Goal: Information Seeking & Learning: Learn about a topic

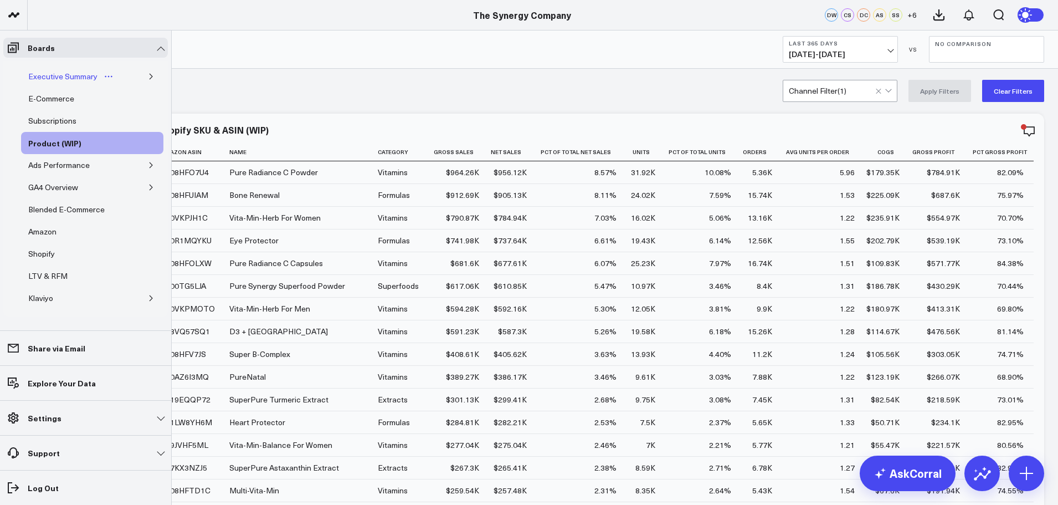
click at [56, 74] on div "Executive Summary" at bounding box center [62, 76] width 75 height 13
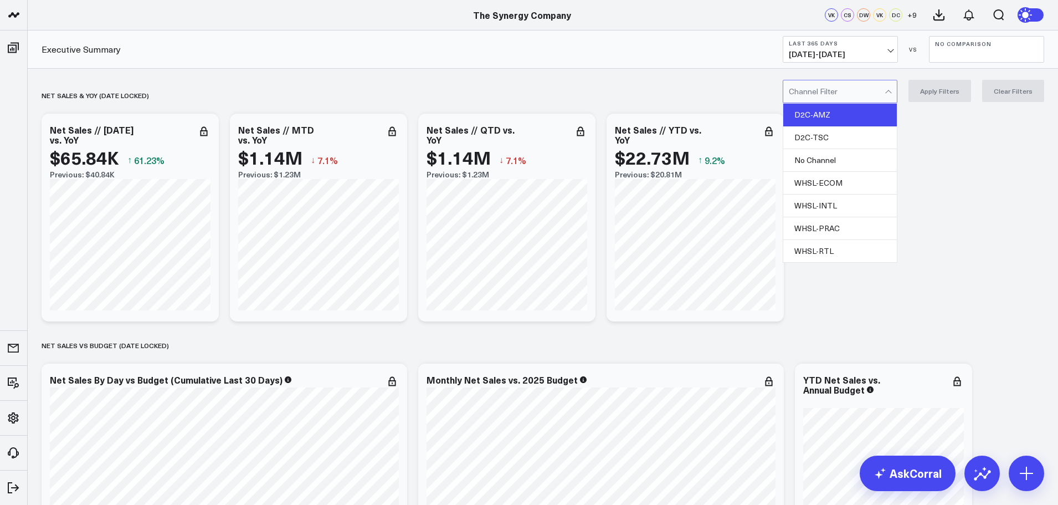
click at [833, 109] on div "D2C-AMZ" at bounding box center [841, 115] width 114 height 23
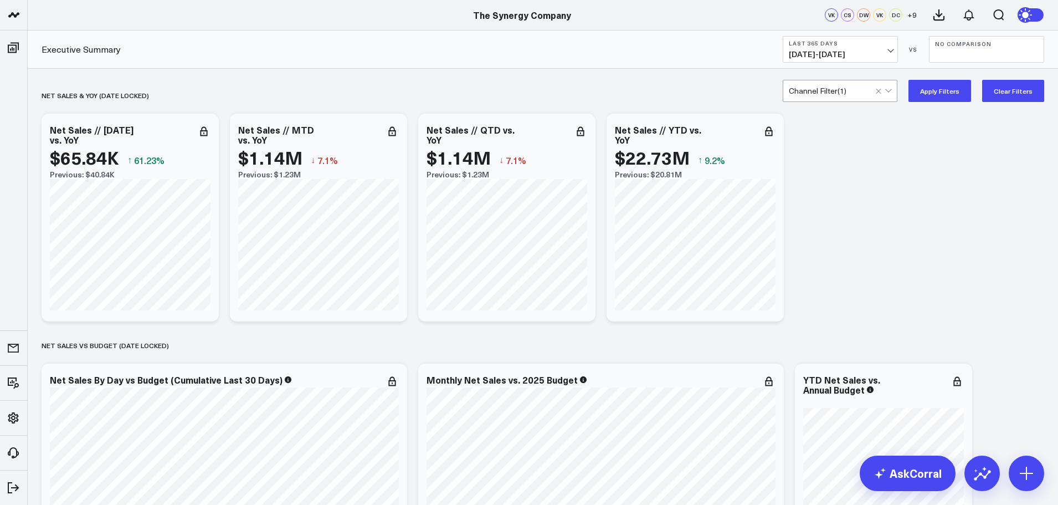
click at [931, 90] on button "Apply Filters" at bounding box center [940, 91] width 63 height 22
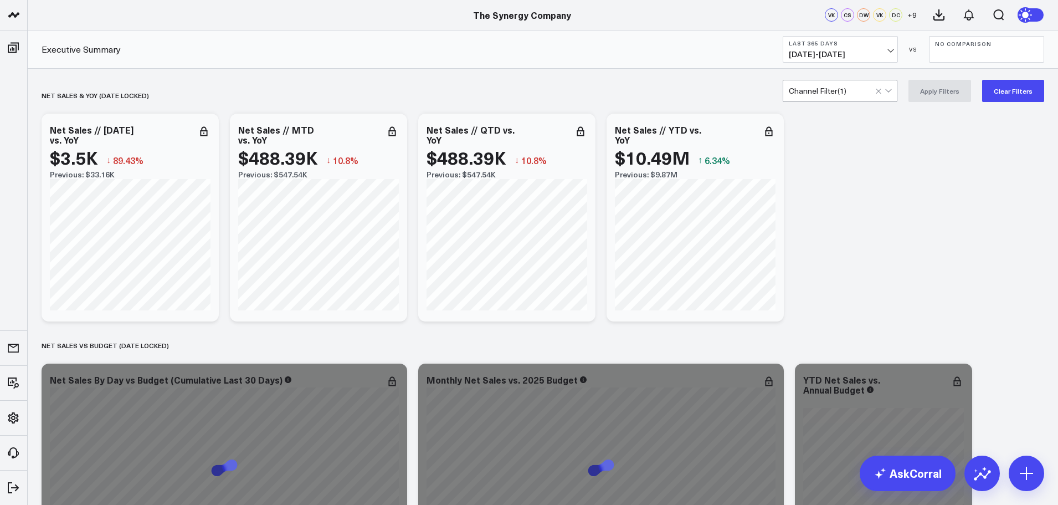
click at [887, 51] on span "[DATE] - [DATE]" at bounding box center [840, 54] width 103 height 9
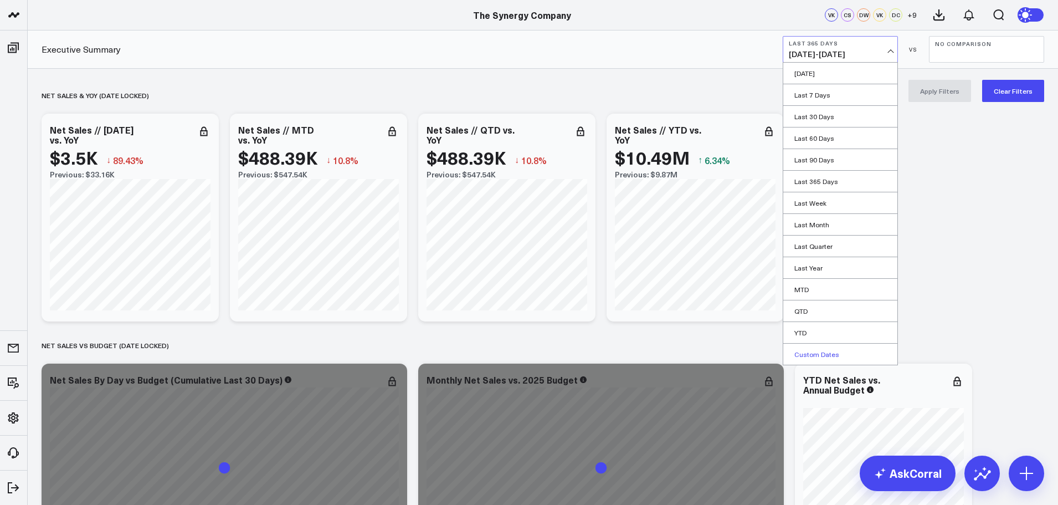
click at [819, 345] on link "Custom Dates" at bounding box center [841, 354] width 114 height 21
select select "9"
select select "2025"
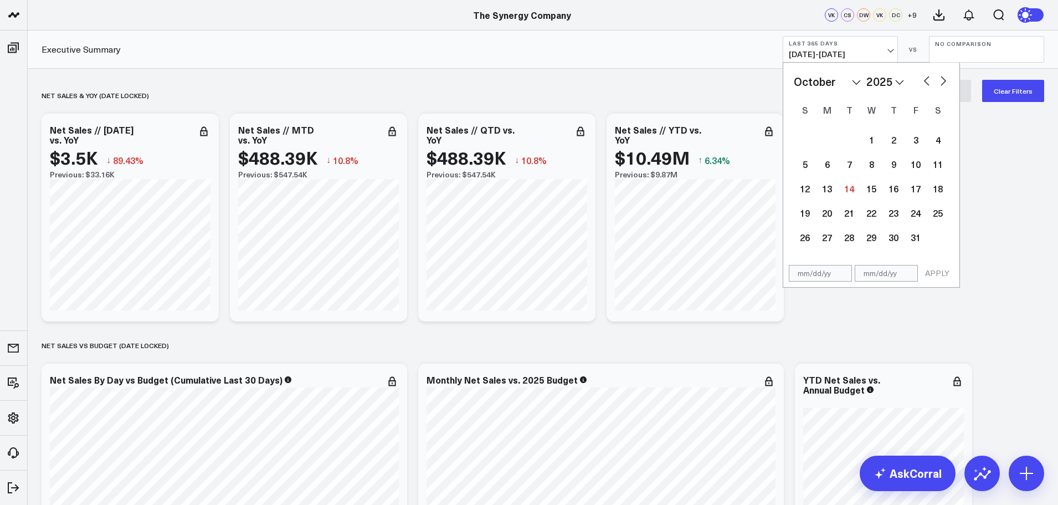
click at [881, 78] on select "2026 2025 2024 2023 2022 2021 2020 2019 2018 2017 2016 2015 2014 2013 2012 2011…" at bounding box center [886, 81] width 38 height 17
select select "9"
select select "2022"
click at [853, 80] on select "January February March April May June July August September October November De…" at bounding box center [827, 81] width 67 height 17
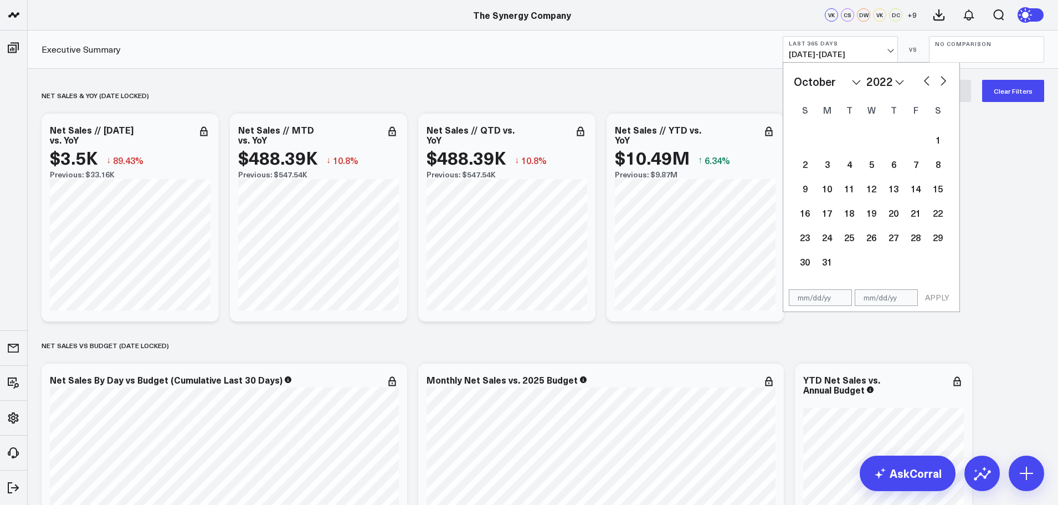
click at [851, 83] on select "January February March April May June July August September October November De…" at bounding box center [827, 81] width 67 height 17
select select "2022"
click at [938, 134] on div "1" at bounding box center [938, 140] width 22 height 22
type input "[DATE]"
select select "2022"
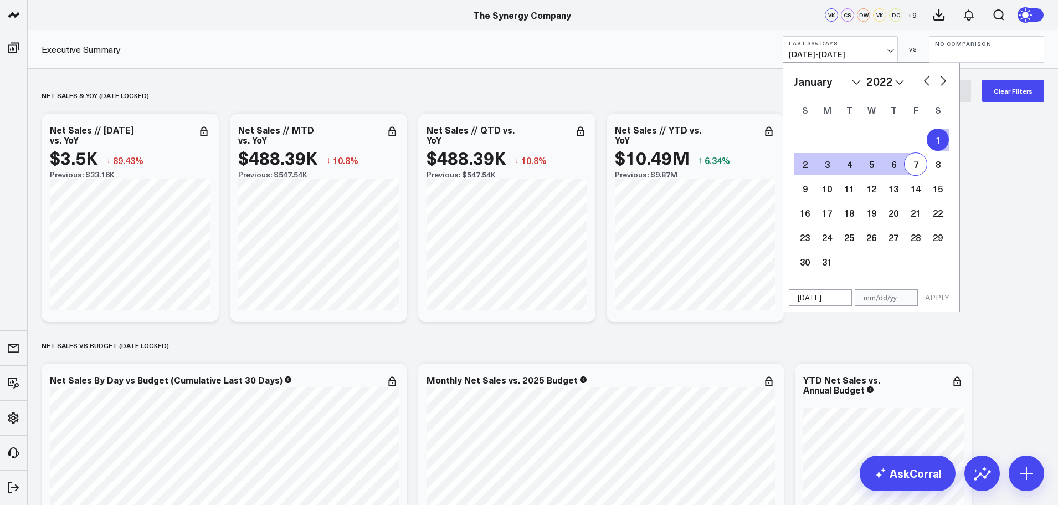
click at [876, 81] on select "2026 2025 2024 2023 2022 2021 2020 2019 2018 2017 2016 2015 2014 2013 2012 2011…" at bounding box center [886, 81] width 38 height 17
select select "2025"
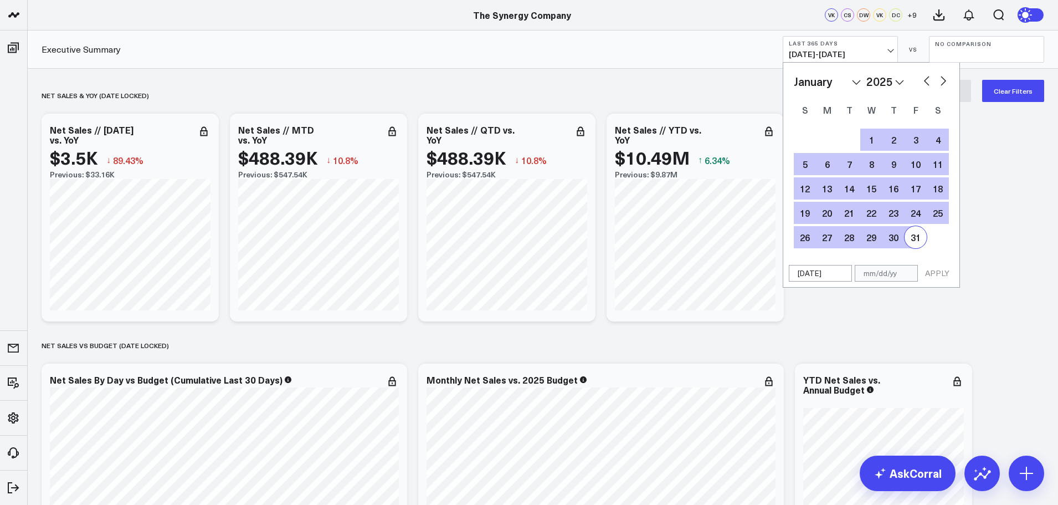
click at [920, 239] on div "31" at bounding box center [916, 237] width 22 height 22
type input "[DATE]"
select select "2025"
click at [938, 278] on button "APPLY" at bounding box center [937, 273] width 33 height 17
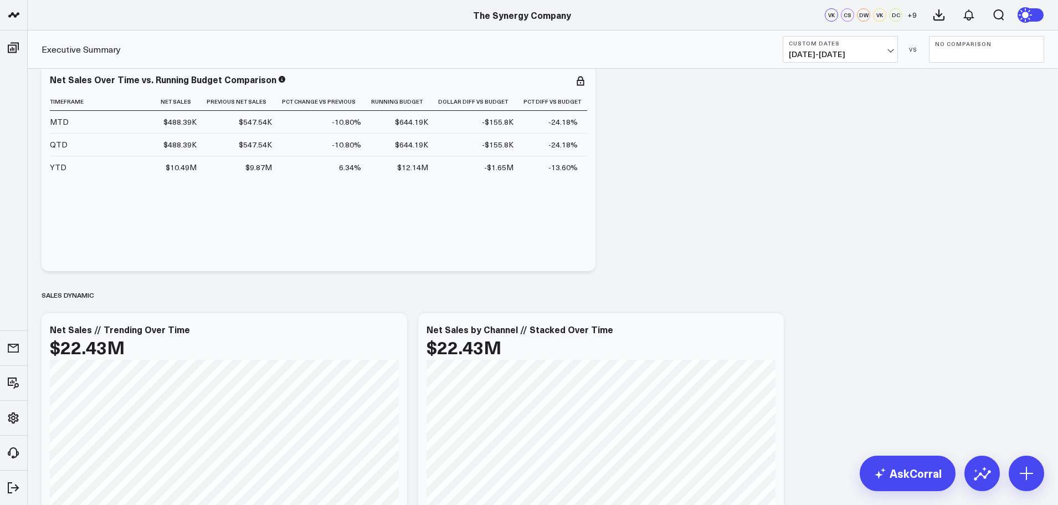
scroll to position [610, 0]
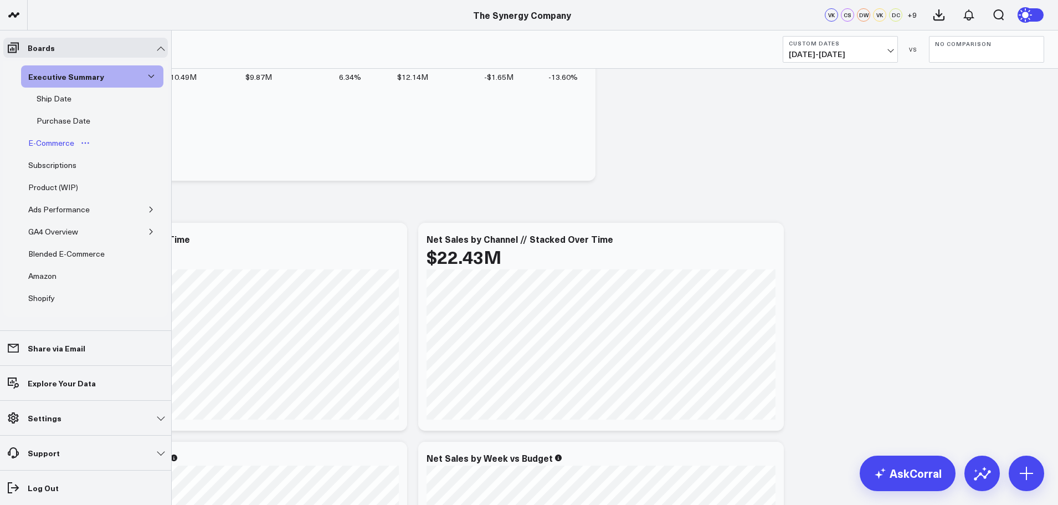
click at [45, 140] on div "E-Commerce" at bounding box center [51, 142] width 52 height 13
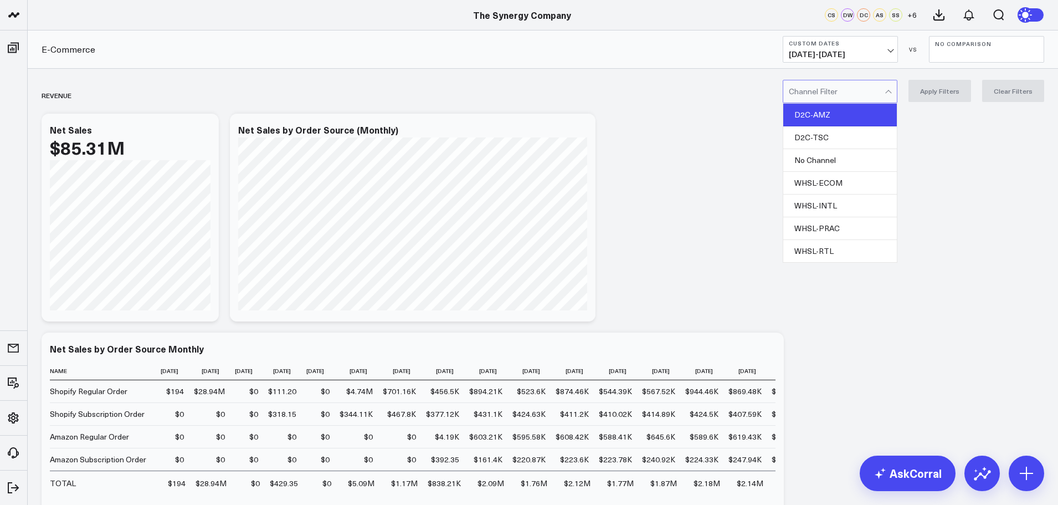
click at [841, 114] on div "D2C-AMZ" at bounding box center [841, 115] width 114 height 23
click at [934, 82] on button "Apply Filters" at bounding box center [940, 91] width 63 height 22
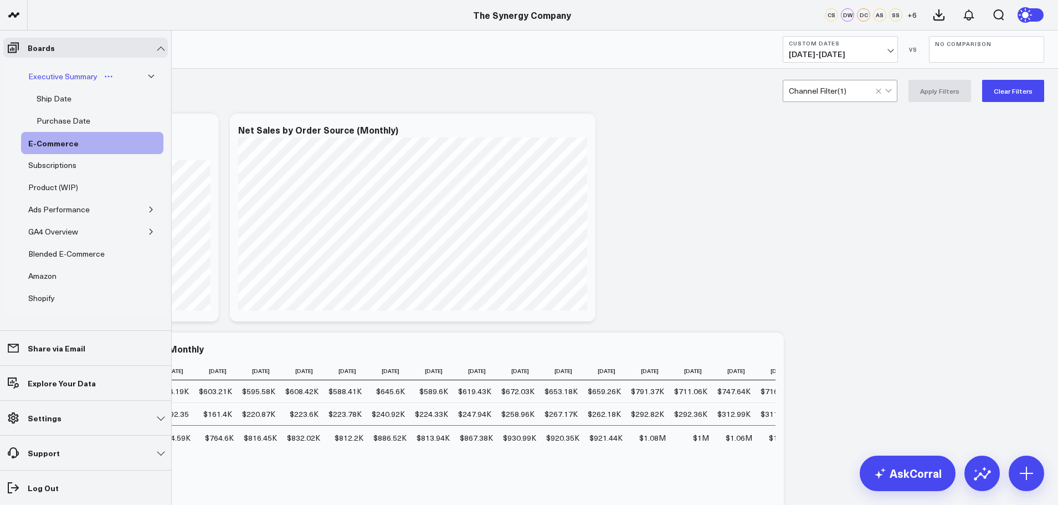
click at [70, 75] on div "Executive Summary" at bounding box center [62, 76] width 75 height 13
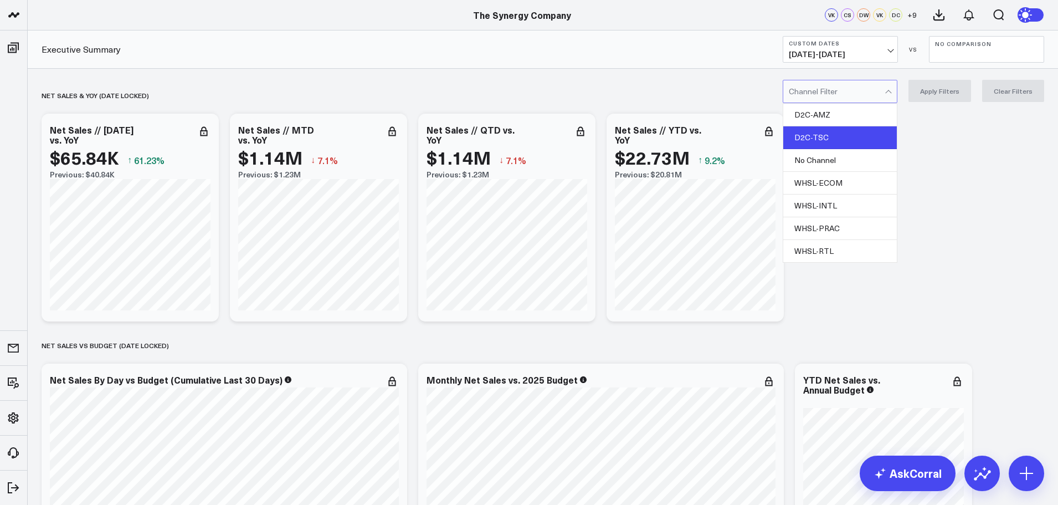
click at [827, 135] on div "D2C-TSC" at bounding box center [841, 137] width 114 height 23
click at [928, 98] on button "Apply Filters" at bounding box center [940, 91] width 63 height 22
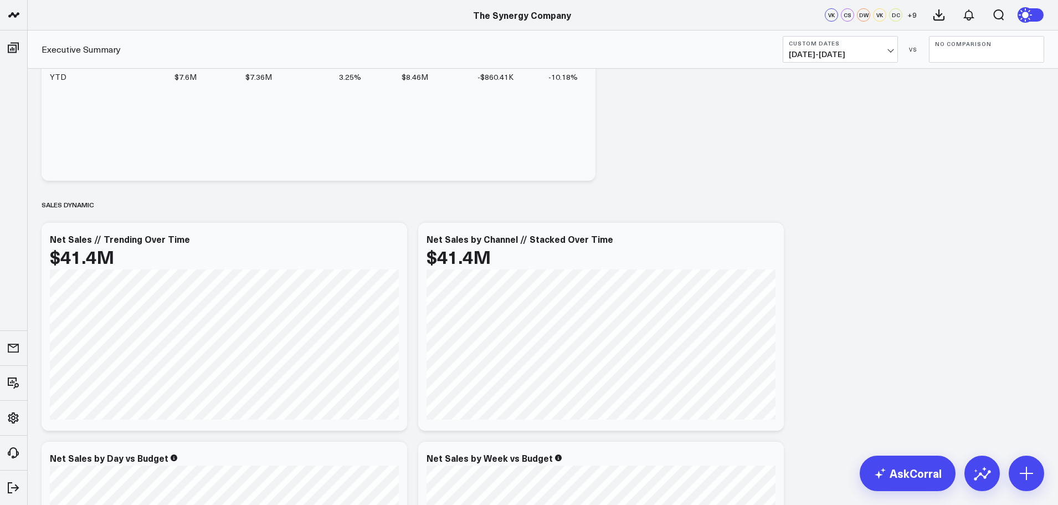
scroll to position [665, 0]
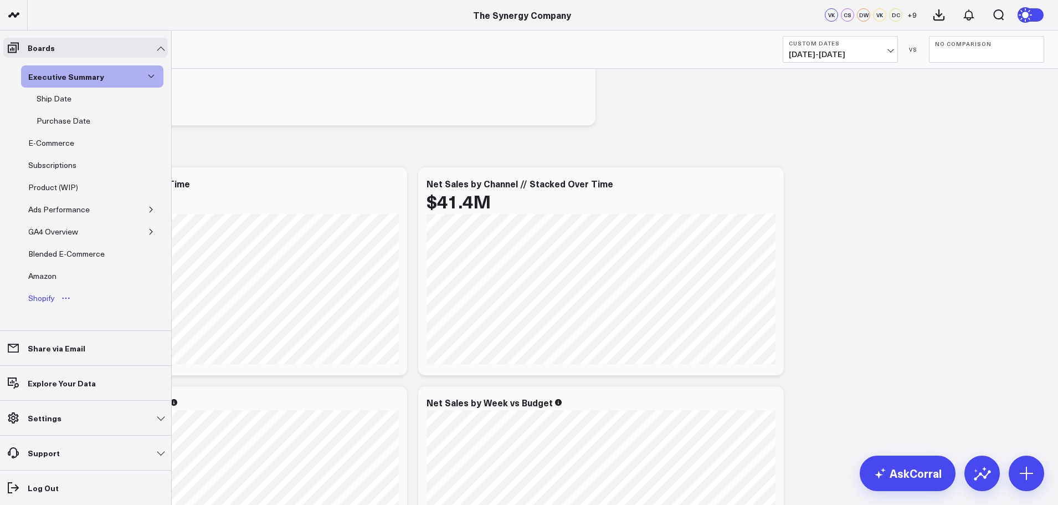
click at [46, 300] on div "Shopify" at bounding box center [41, 297] width 32 height 13
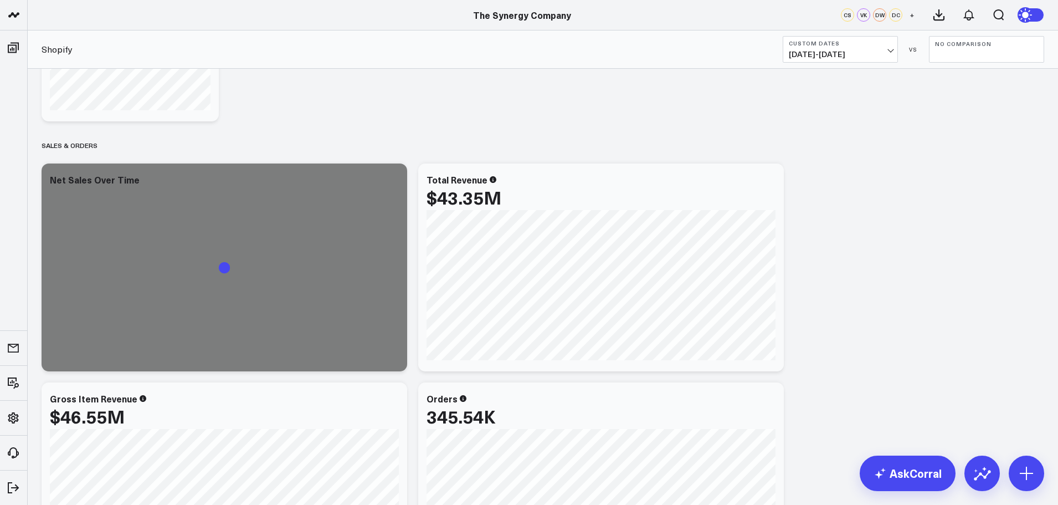
scroll to position [409, 0]
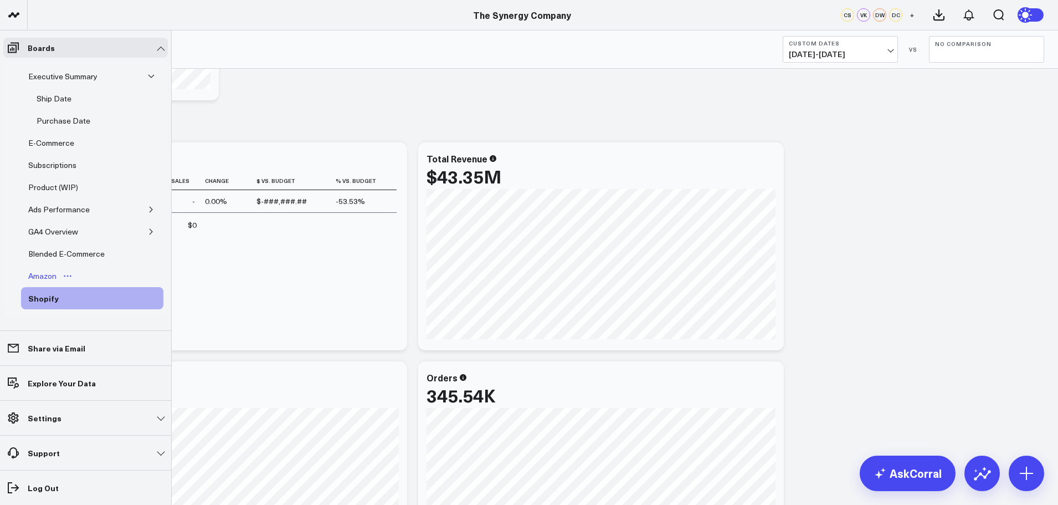
click at [52, 277] on div "Amazon" at bounding box center [42, 275] width 34 height 13
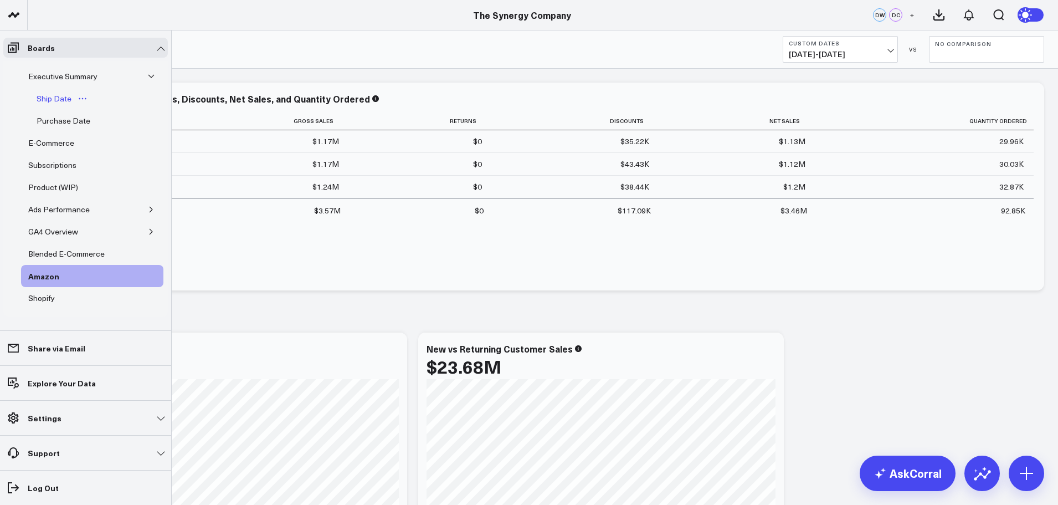
click at [60, 99] on div "Ship Date" at bounding box center [54, 98] width 40 height 13
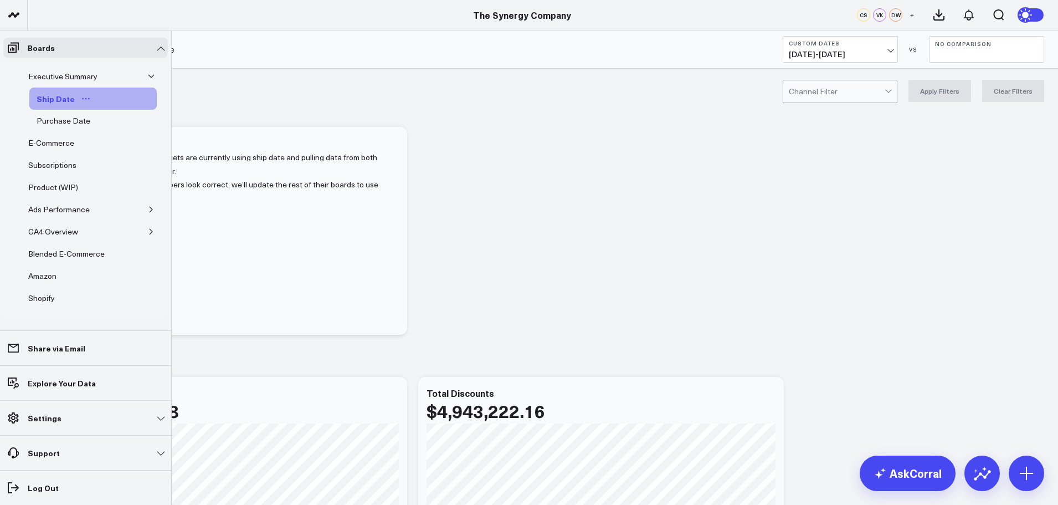
click at [84, 96] on icon "Open board menu" at bounding box center [85, 98] width 9 height 9
click at [126, 134] on button "Edit Permissions" at bounding box center [134, 135] width 90 height 22
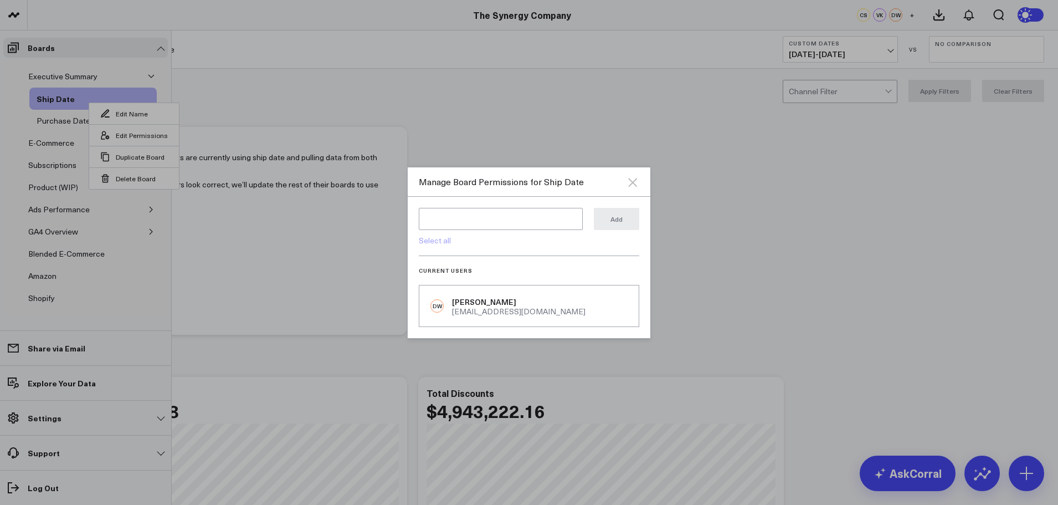
click at [637, 183] on icon "Close" at bounding box center [632, 182] width 13 height 13
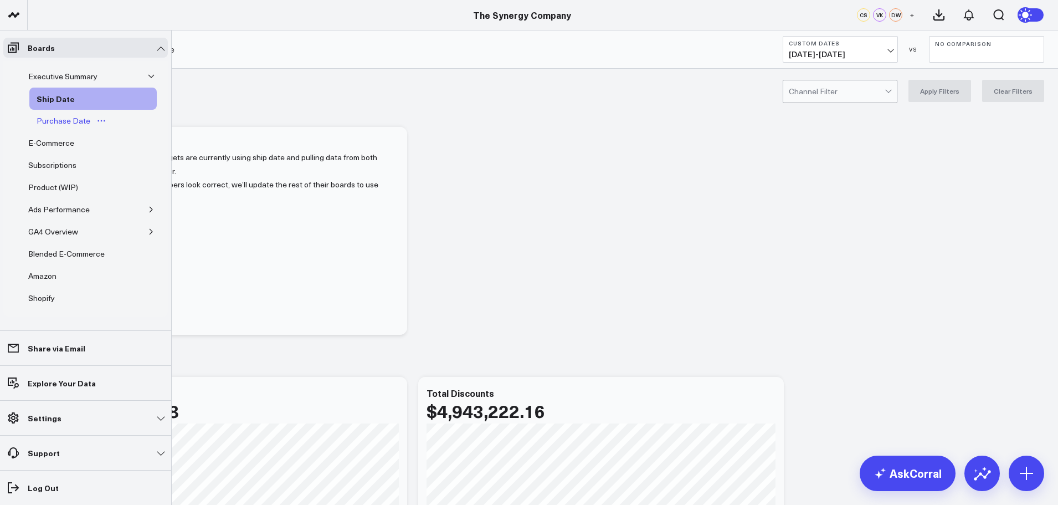
click at [98, 120] on icon "Open board menu" at bounding box center [101, 120] width 9 height 9
click at [136, 155] on button "Edit Permissions" at bounding box center [150, 157] width 90 height 22
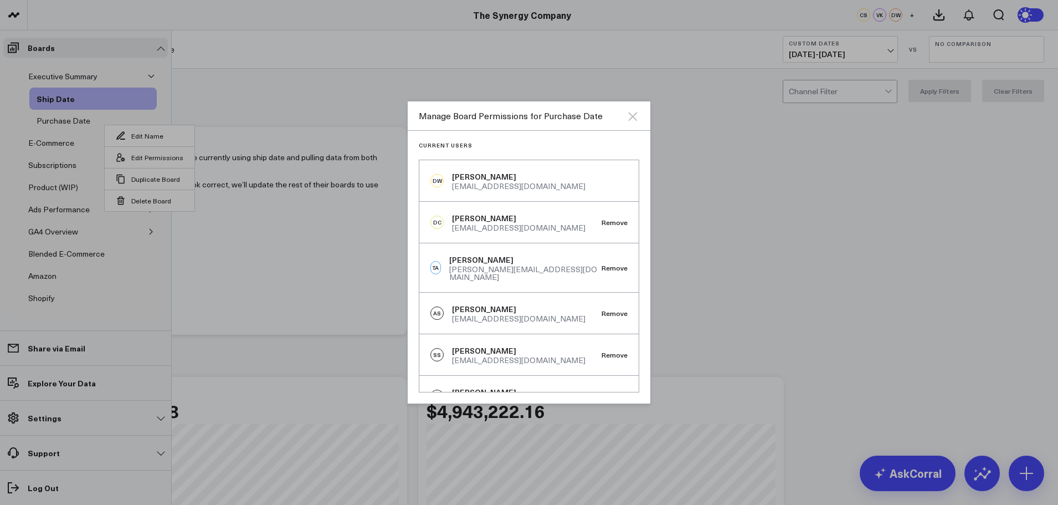
click at [629, 114] on icon "Close" at bounding box center [632, 116] width 9 height 9
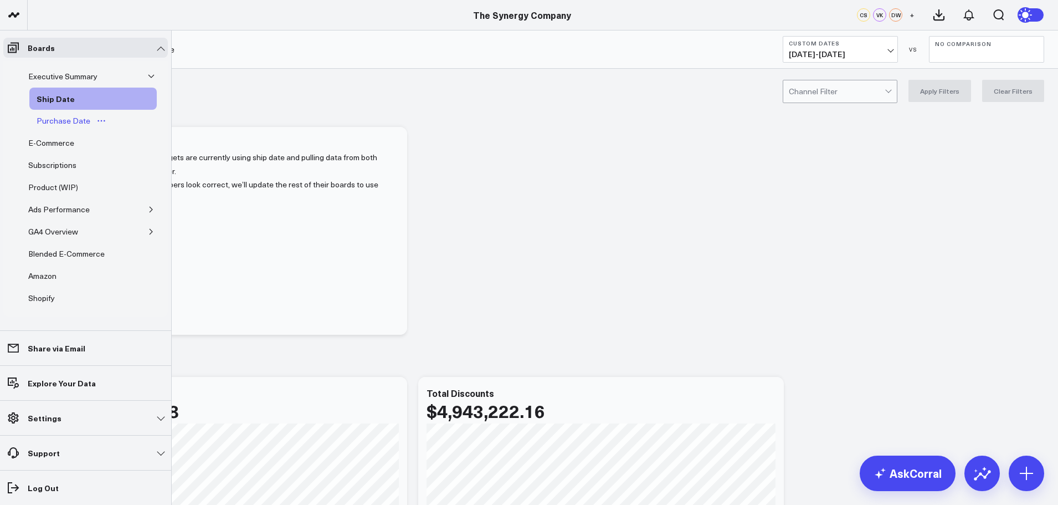
click at [60, 119] on div "Purchase Date" at bounding box center [63, 120] width 59 height 13
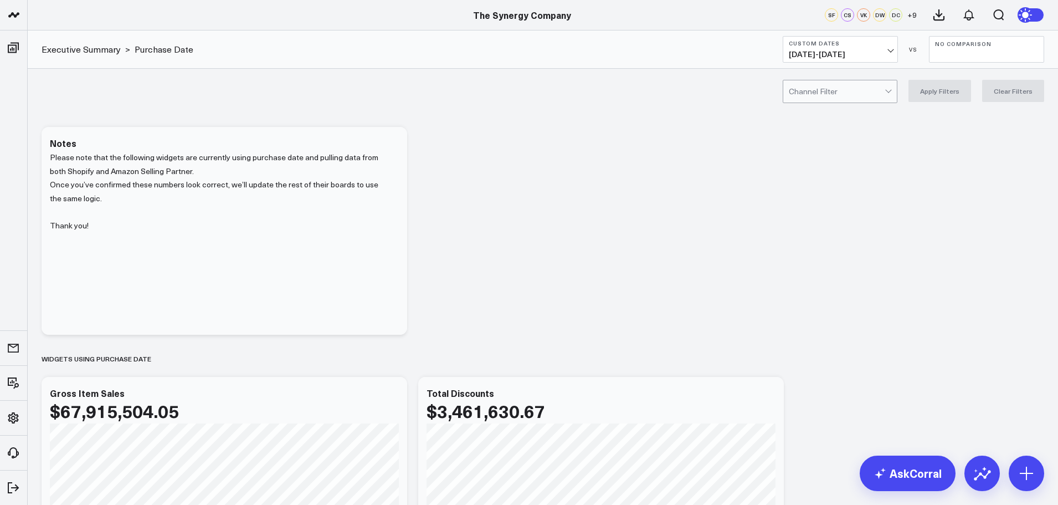
click at [876, 50] on span "[DATE] - [DATE]" at bounding box center [840, 54] width 103 height 9
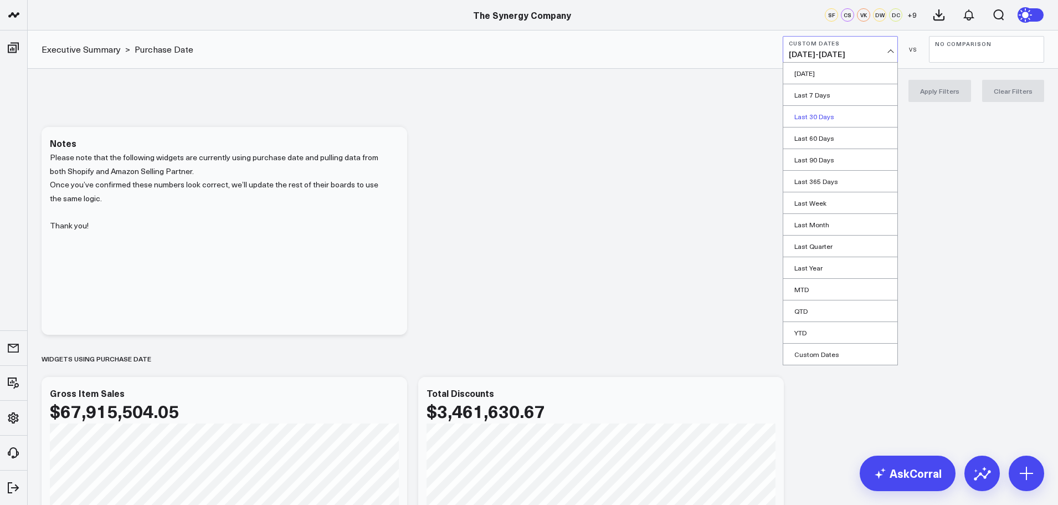
click at [809, 114] on link "Last 30 Days" at bounding box center [841, 116] width 114 height 21
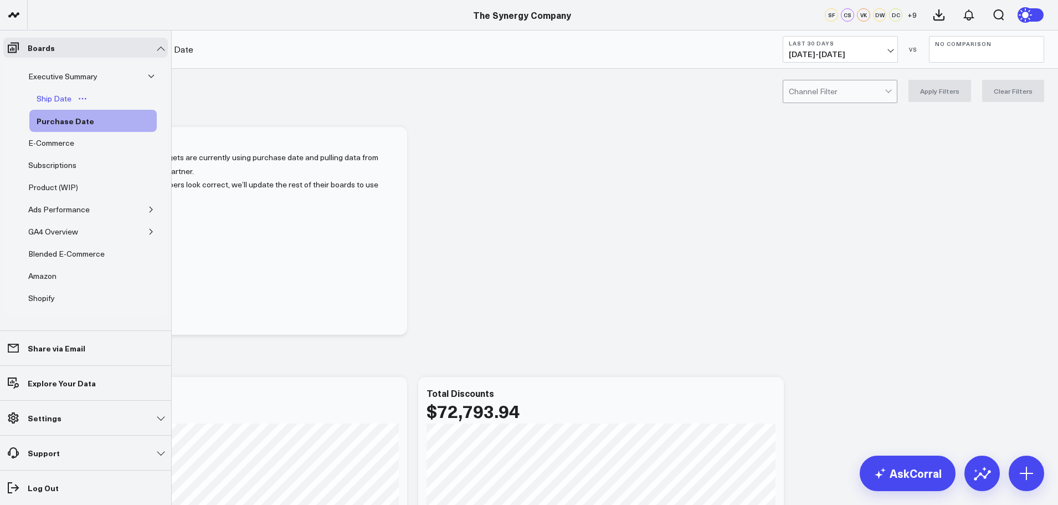
click at [58, 96] on div "Ship Date" at bounding box center [54, 98] width 40 height 13
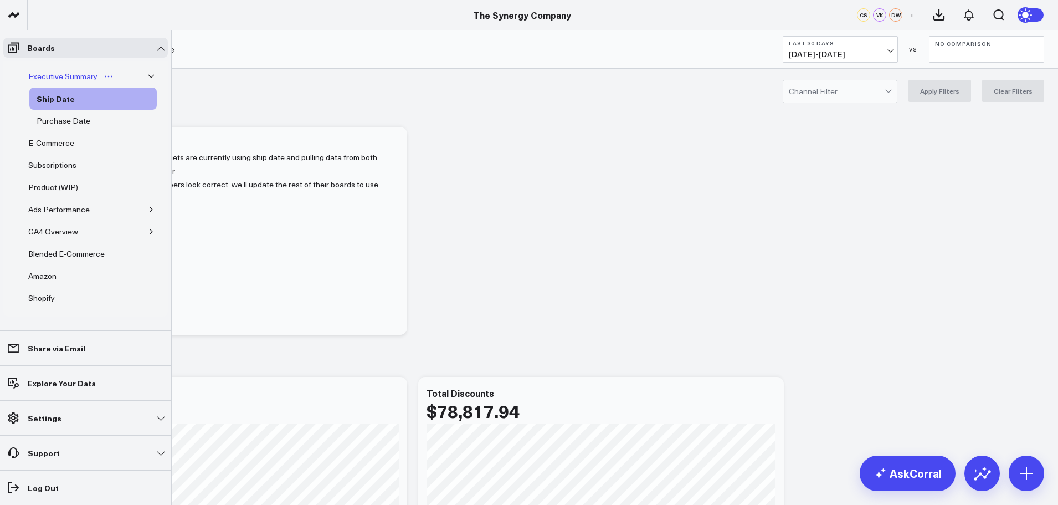
click at [64, 78] on div "Executive Summary" at bounding box center [62, 76] width 75 height 13
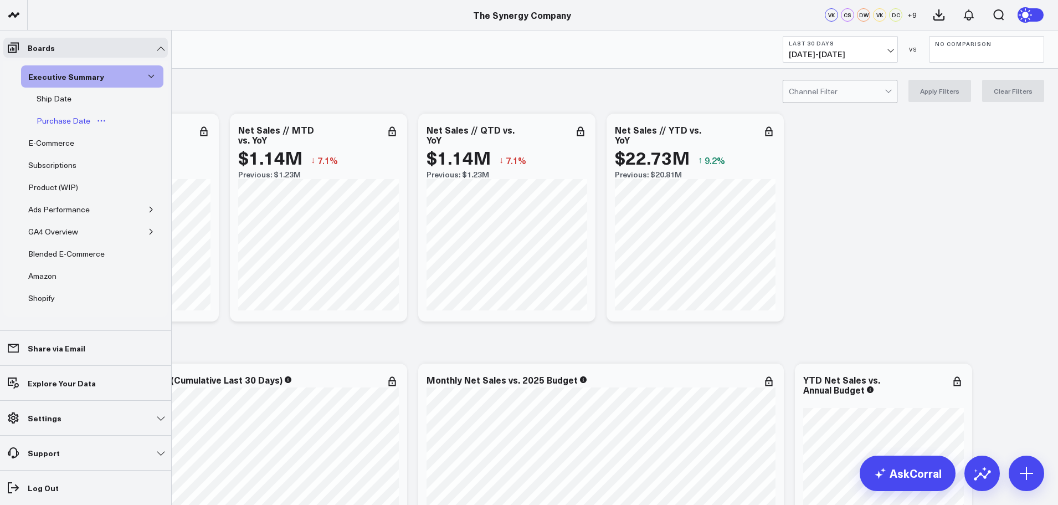
click at [60, 120] on div "Purchase Date" at bounding box center [63, 120] width 59 height 13
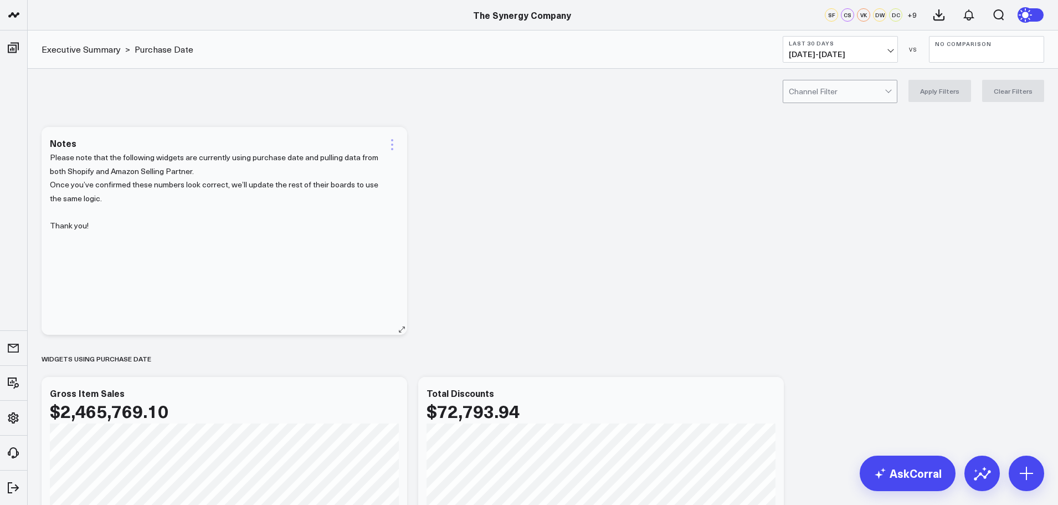
click at [392, 141] on icon at bounding box center [392, 140] width 2 height 2
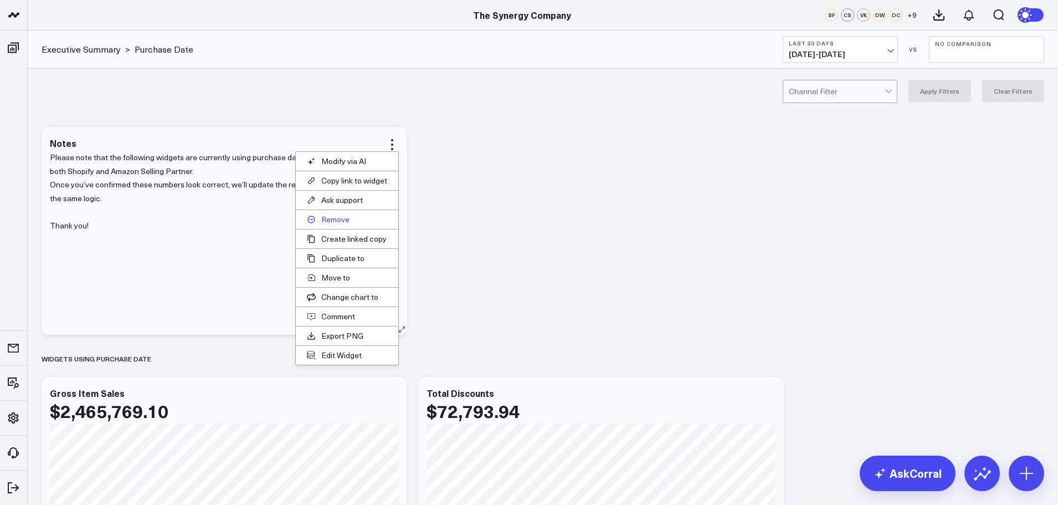
click at [333, 215] on button "Remove" at bounding box center [347, 219] width 103 height 19
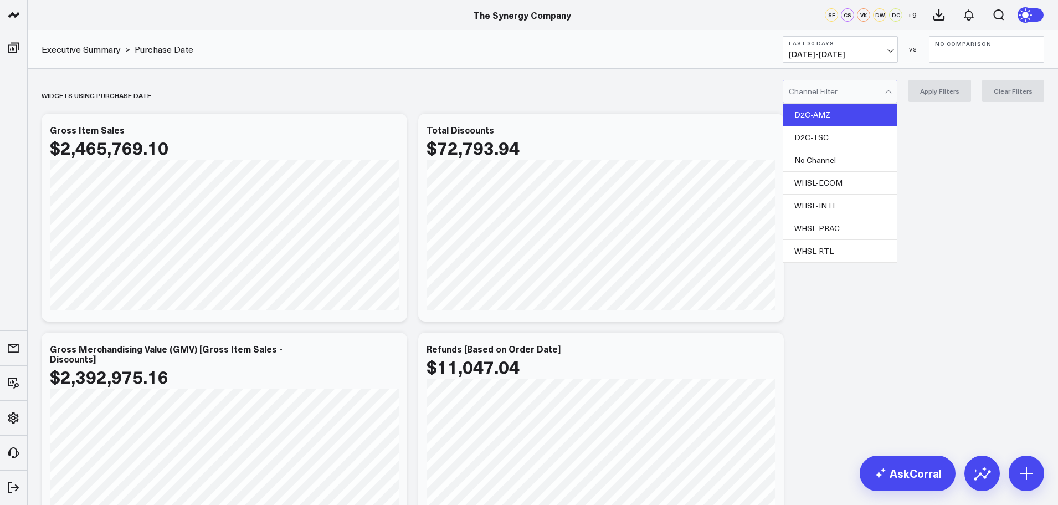
click at [838, 118] on div "D2C-AMZ" at bounding box center [841, 115] width 114 height 23
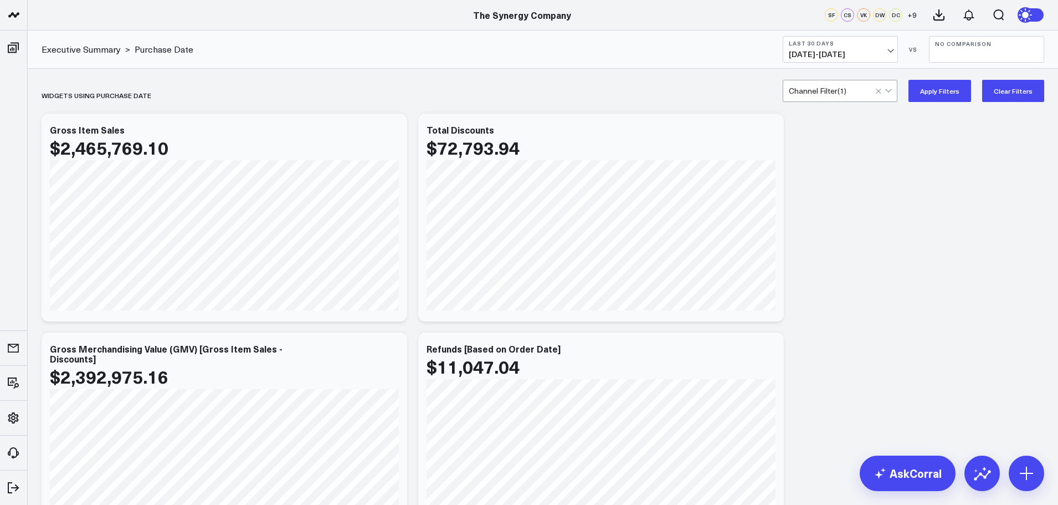
click at [930, 88] on button "Apply Filters" at bounding box center [940, 91] width 63 height 22
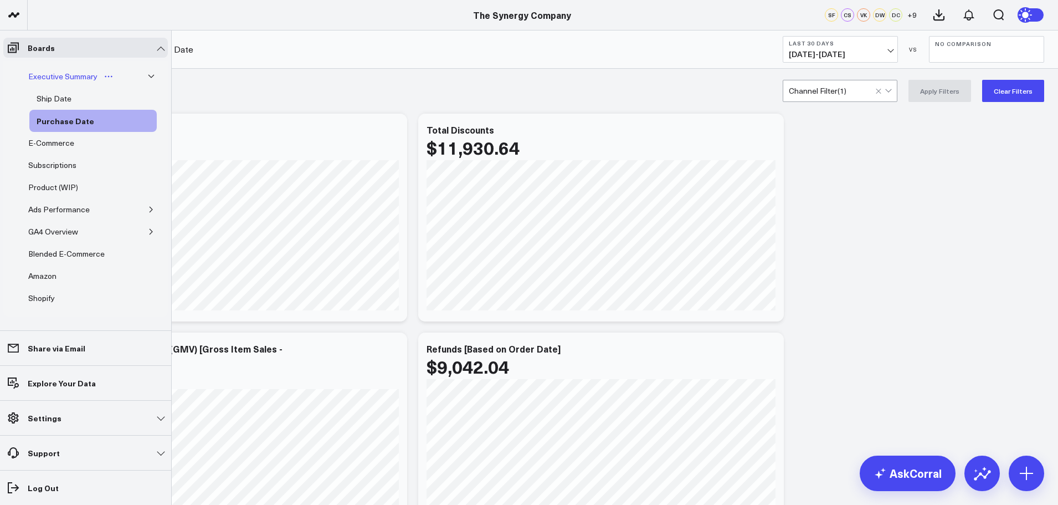
click at [54, 74] on div "Executive Summary" at bounding box center [62, 76] width 75 height 13
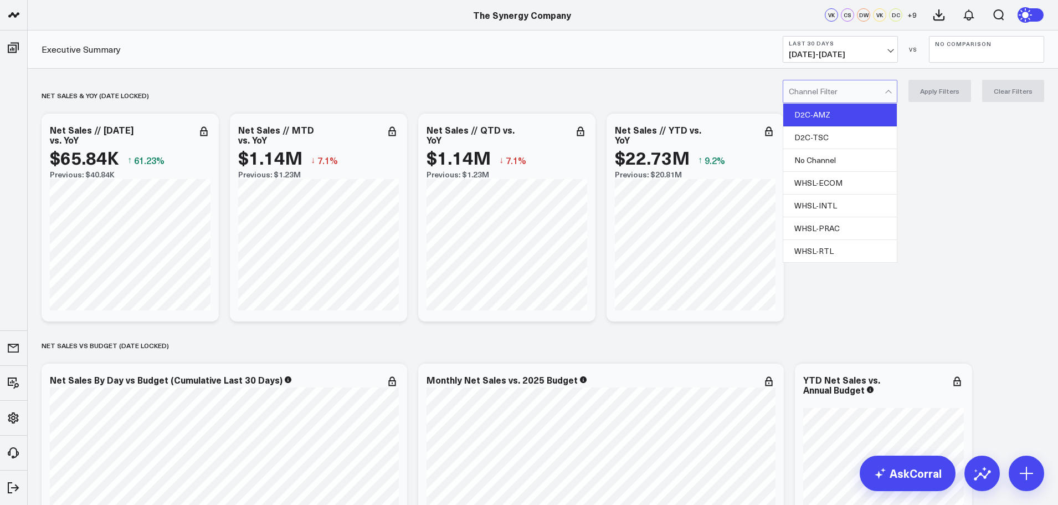
click at [841, 112] on div "D2C-AMZ" at bounding box center [841, 115] width 114 height 23
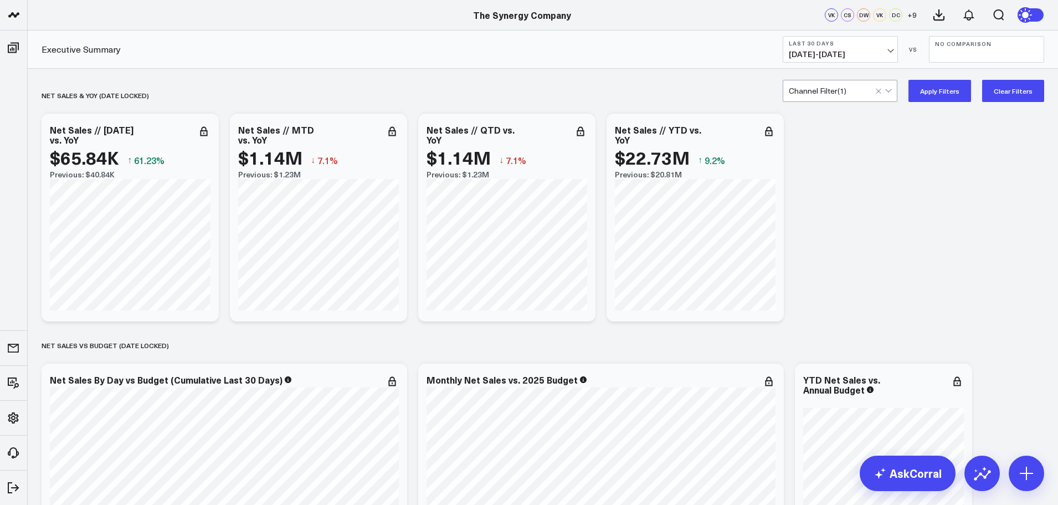
click at [928, 89] on button "Apply Filters" at bounding box center [940, 91] width 63 height 22
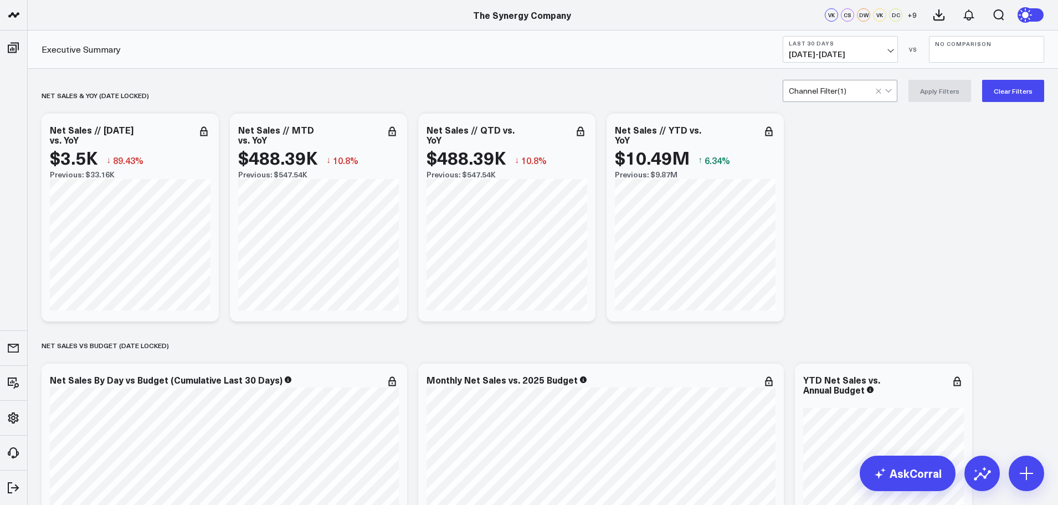
click at [842, 84] on div "Channel Filter ( 1 )" at bounding box center [840, 91] width 115 height 22
click at [1005, 87] on button "Clear Filters" at bounding box center [1013, 91] width 62 height 22
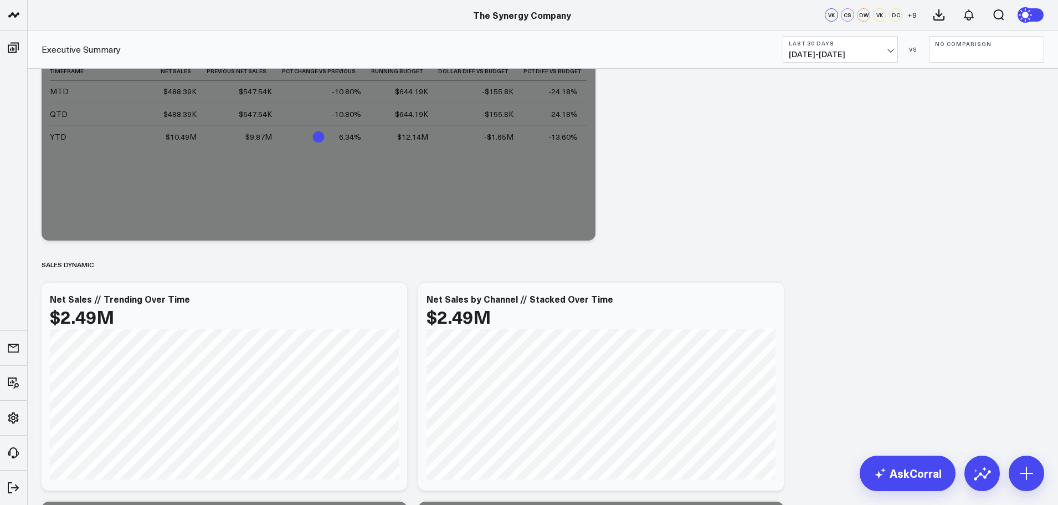
scroll to position [665, 0]
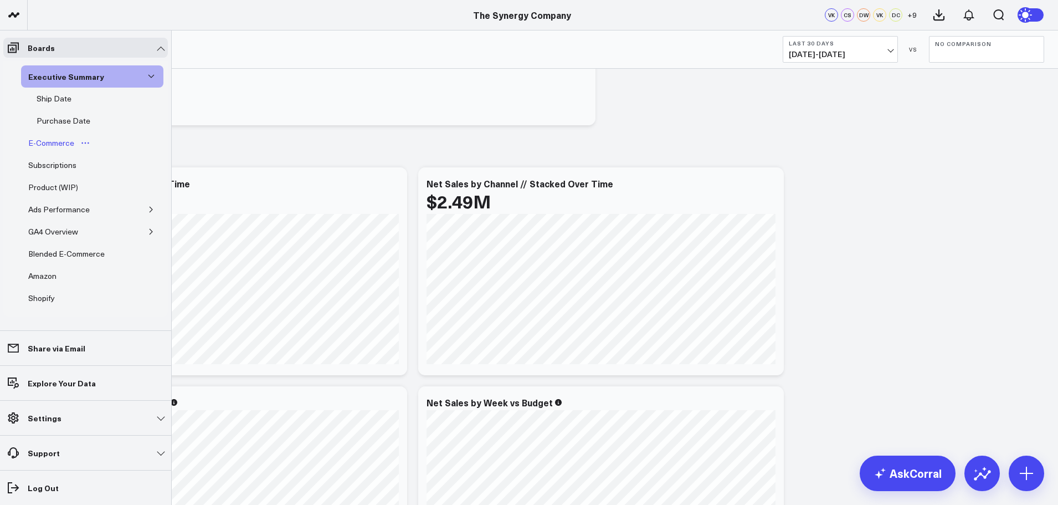
click at [52, 140] on div "E-Commerce" at bounding box center [51, 142] width 52 height 13
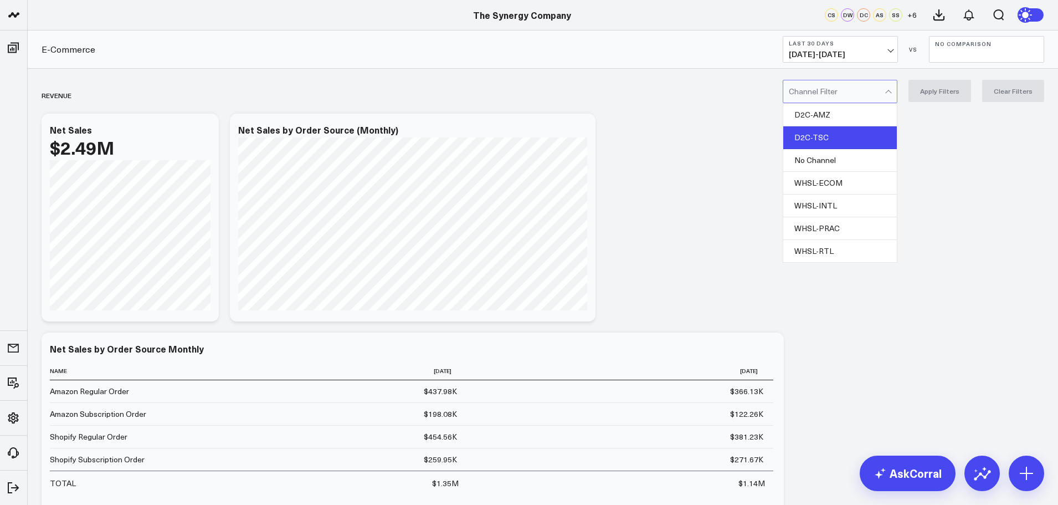
click at [855, 135] on div "D2C-TSC" at bounding box center [841, 137] width 114 height 23
click at [929, 97] on button "Apply Filters" at bounding box center [940, 91] width 63 height 22
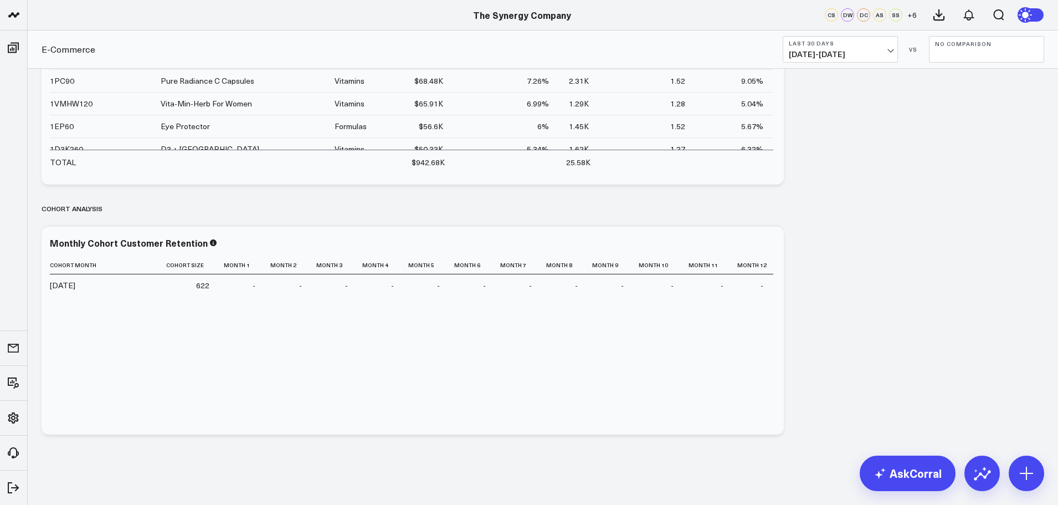
scroll to position [2639, 0]
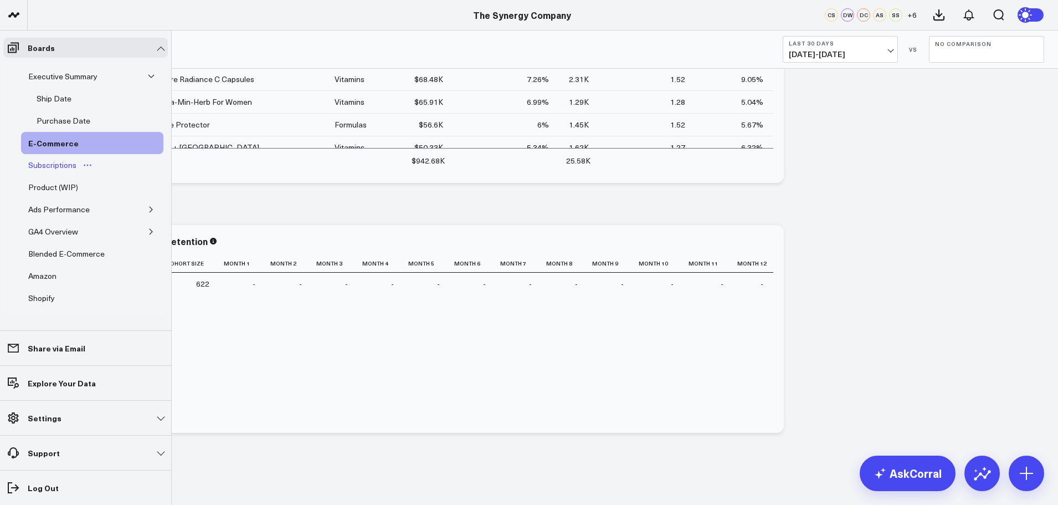
click at [51, 162] on div "Subscriptions" at bounding box center [52, 164] width 54 height 13
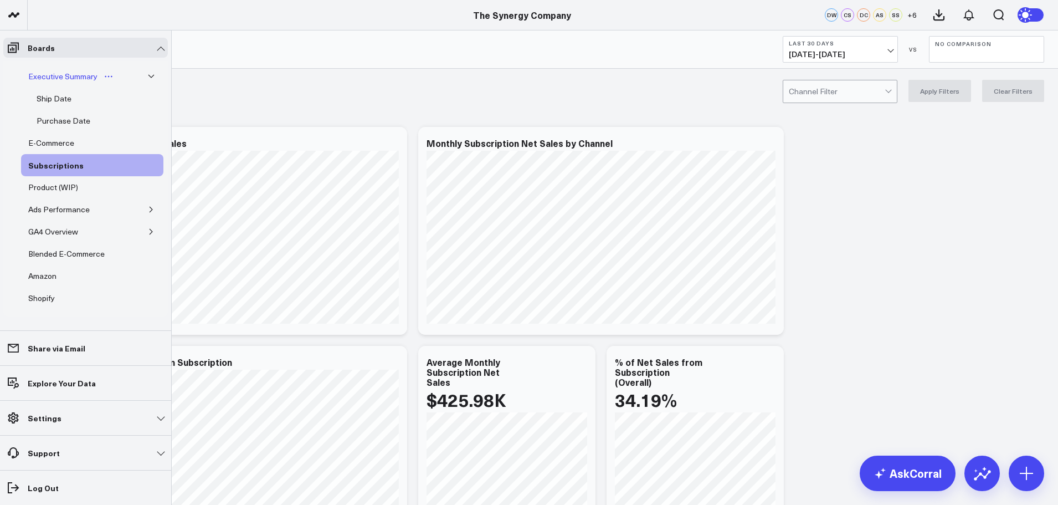
click at [38, 75] on div "Executive Summary" at bounding box center [62, 76] width 75 height 13
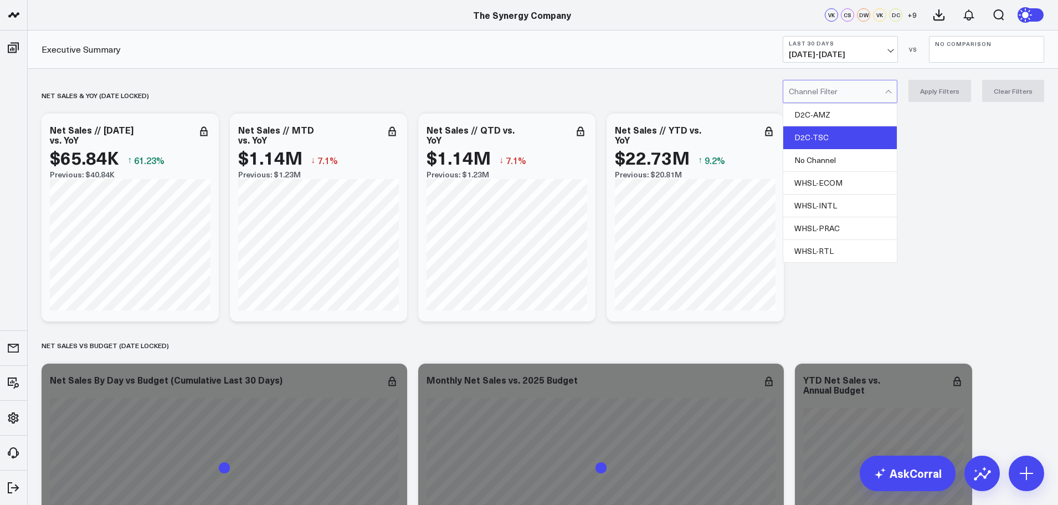
click at [830, 140] on div "D2C-TSC" at bounding box center [841, 137] width 114 height 23
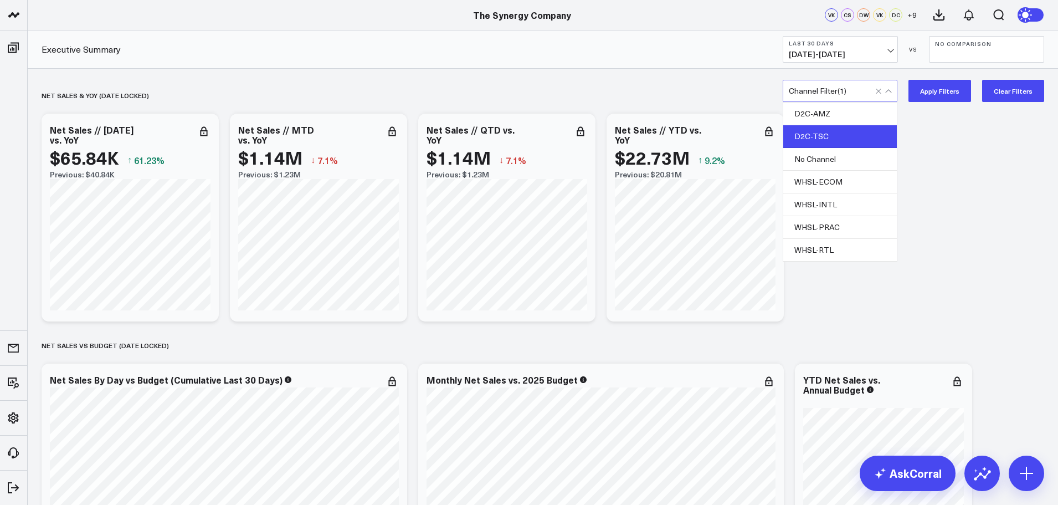
click at [945, 90] on button "Apply Filters" at bounding box center [940, 91] width 63 height 22
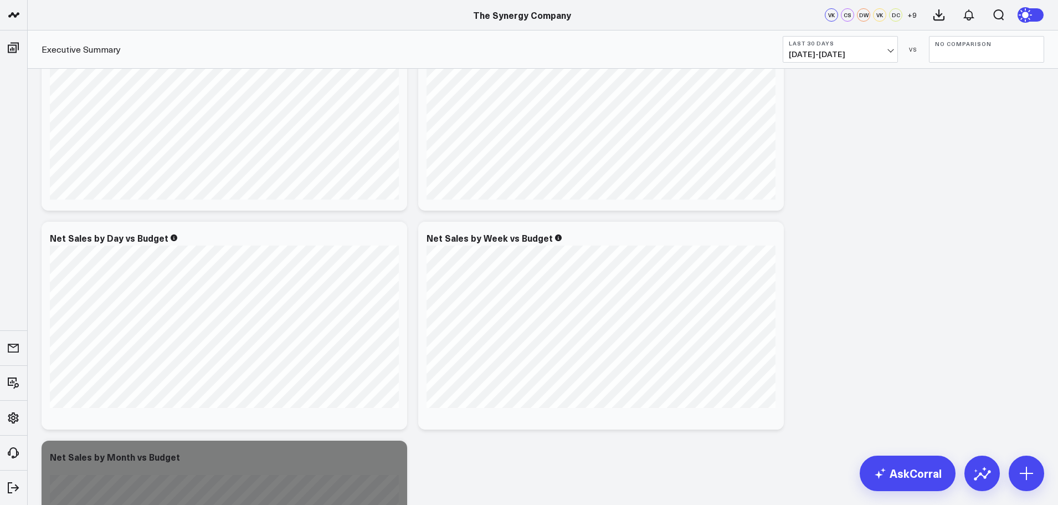
scroll to position [831, 0]
